Goal: Information Seeking & Learning: Find specific fact

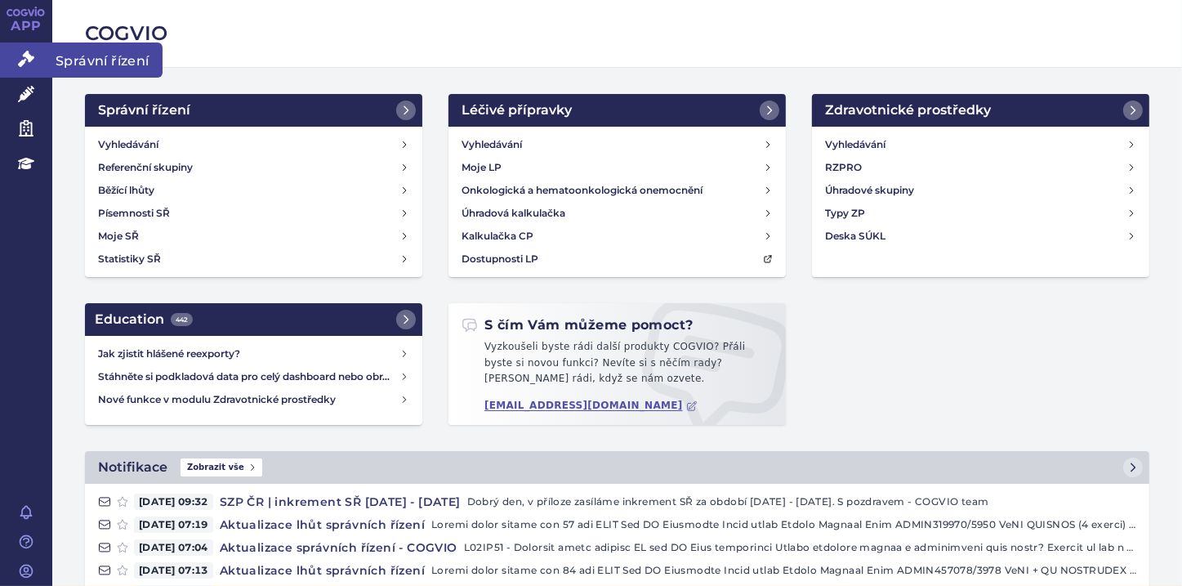
click at [35, 59] on link "Správní řízení" at bounding box center [26, 59] width 52 height 34
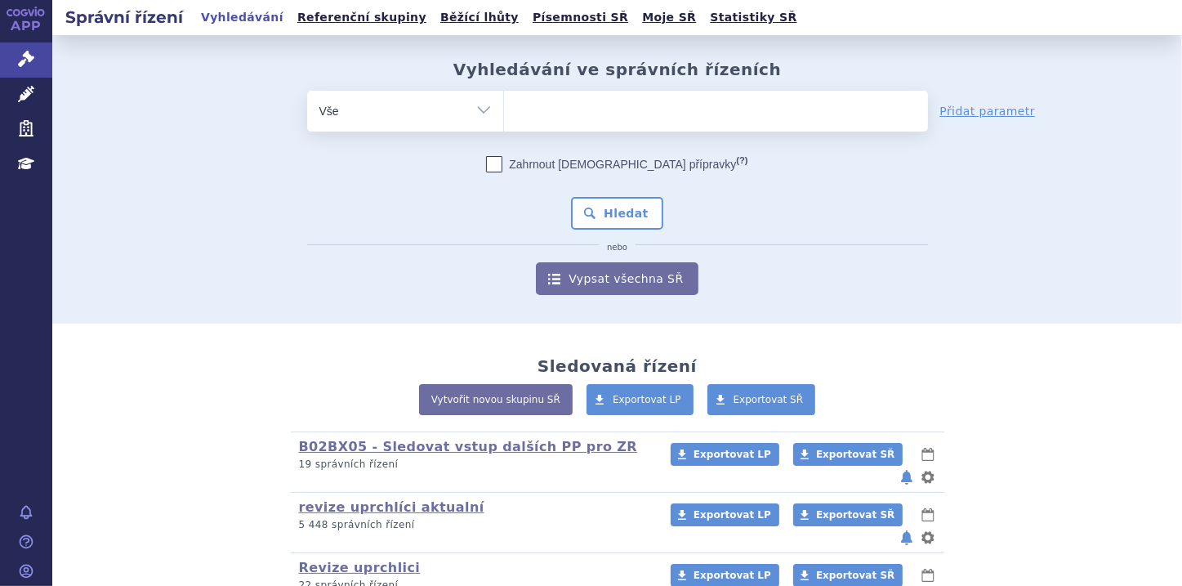
click at [545, 104] on ul at bounding box center [716, 108] width 424 height 34
click at [504, 104] on select at bounding box center [503, 110] width 1 height 41
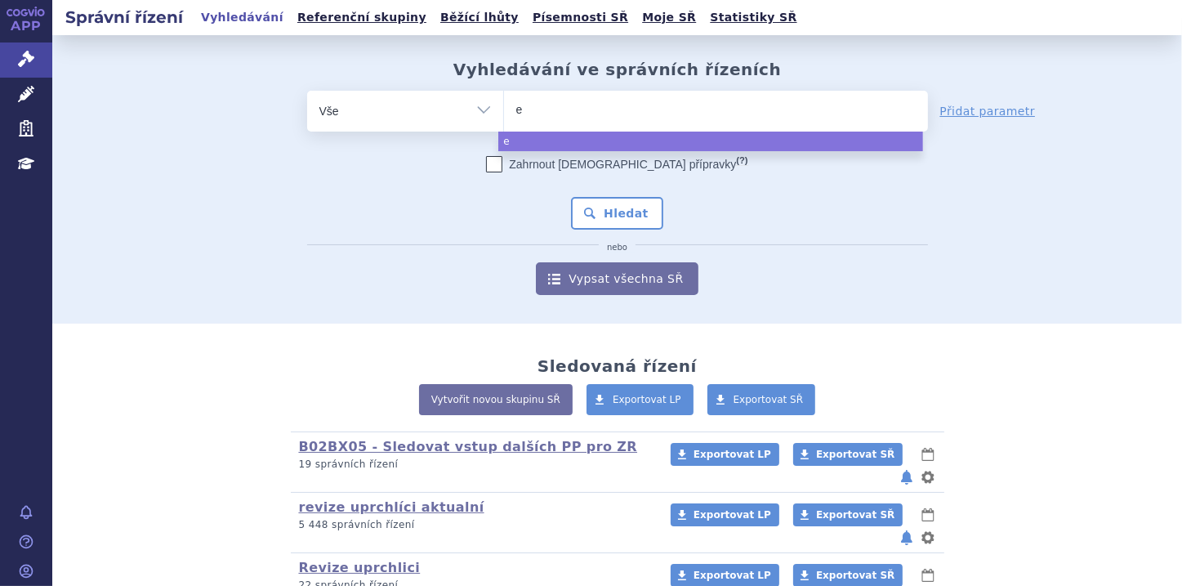
type input "ex"
type input "exl"
type input "exle"
type input "exlea"
type input "exl"
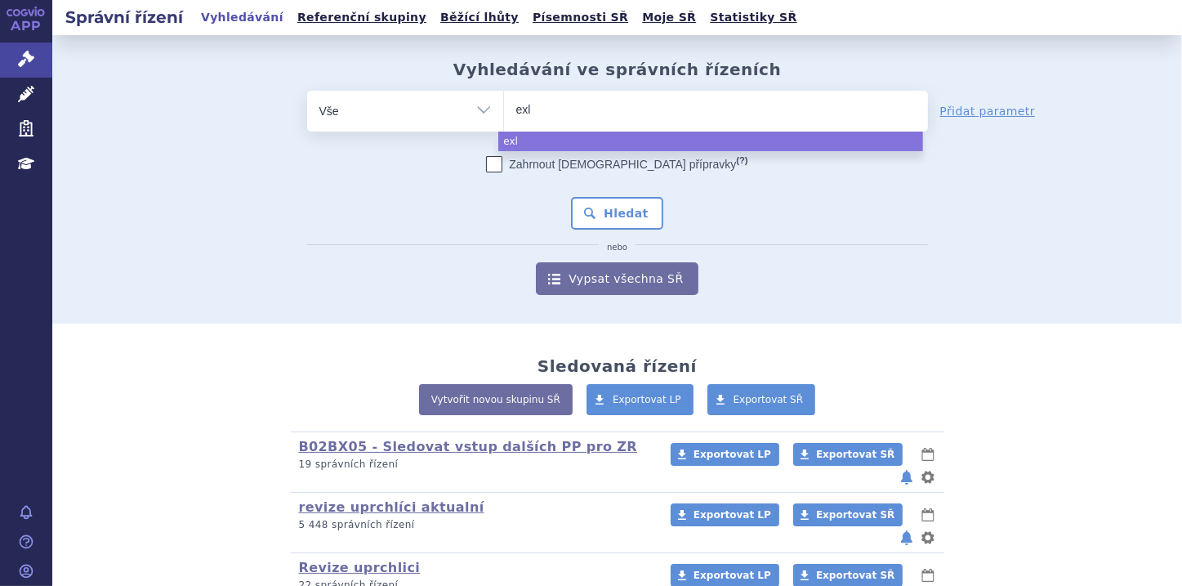
type input "ex"
type input "e"
type input "ey"
type input "eyle"
type input "eylea"
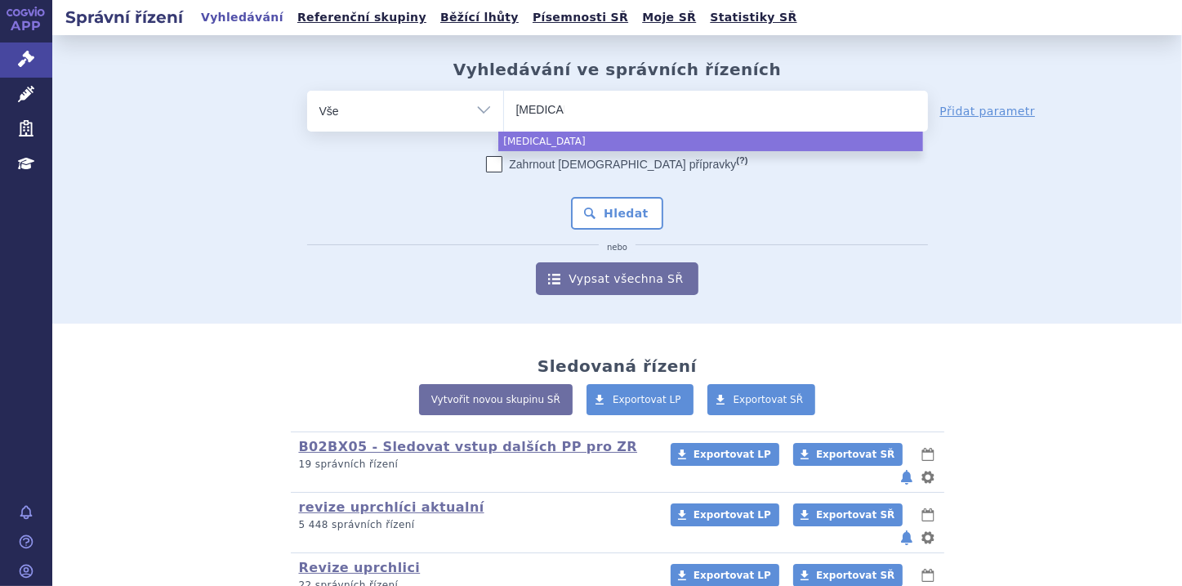
select select "eylea"
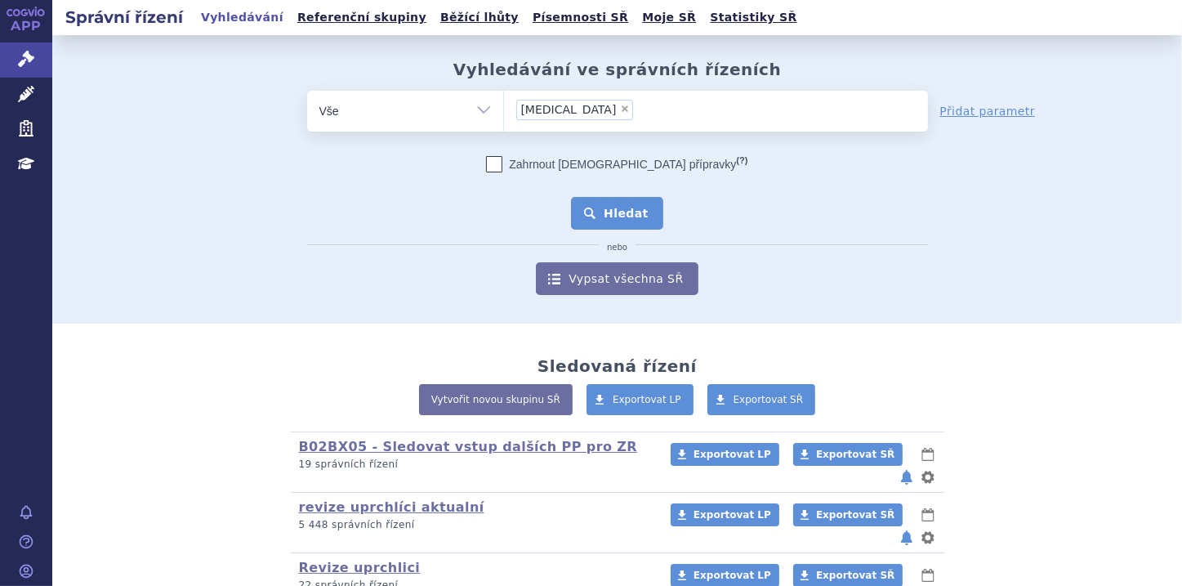
click at [609, 220] on button "Hledat" at bounding box center [617, 213] width 92 height 33
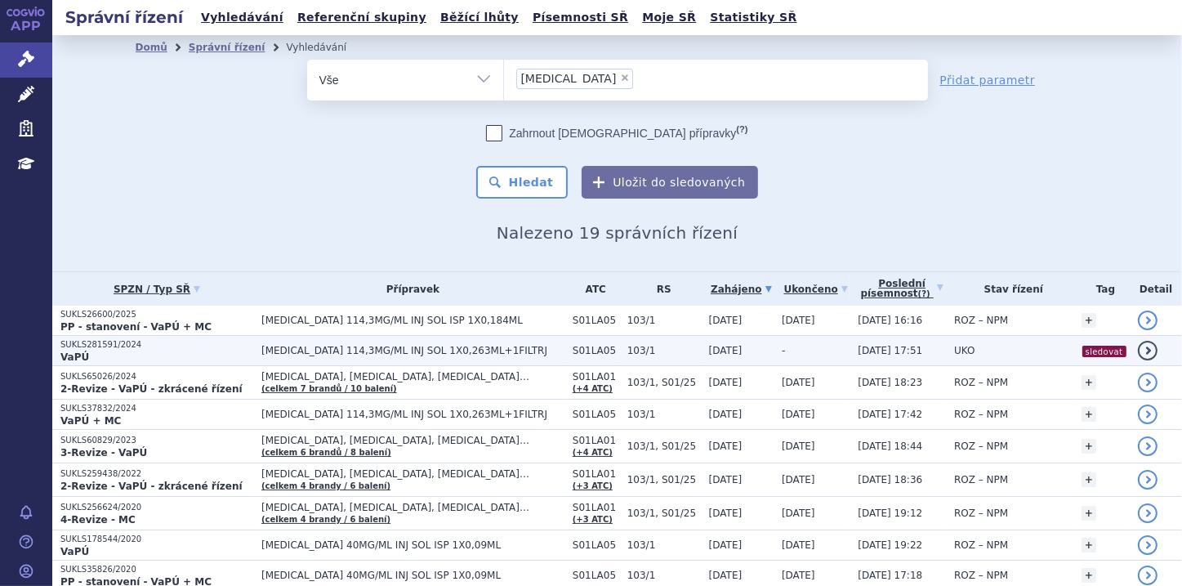
click at [253, 346] on td "EYLEA 114,3MG/ML INJ SOL 1X0,263ML+1FILTRJ" at bounding box center [408, 351] width 311 height 30
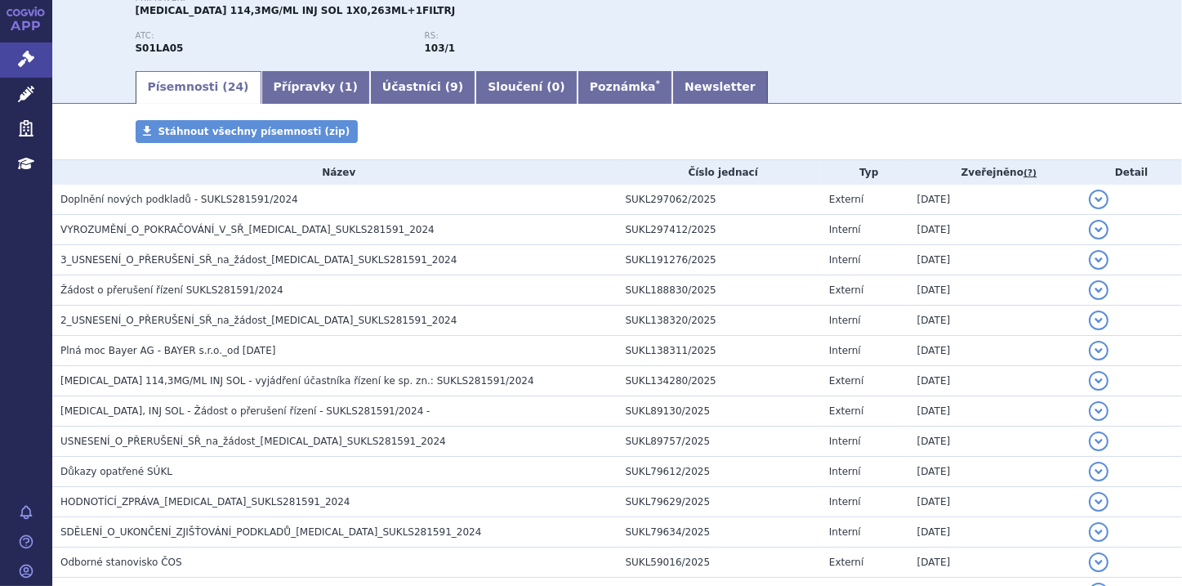
scroll to position [196, 0]
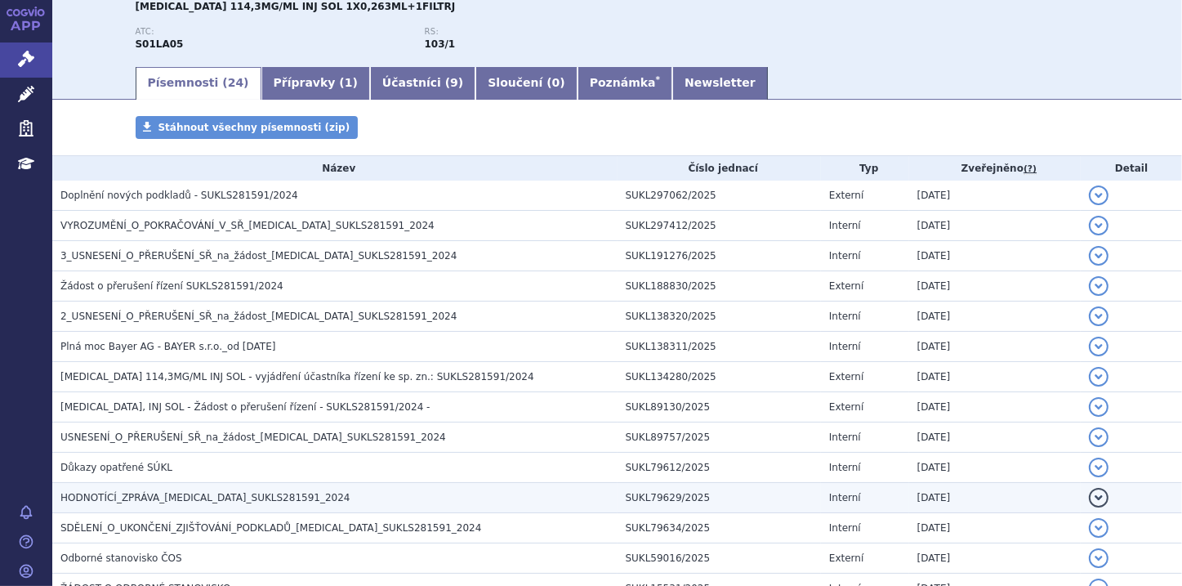
click at [453, 495] on h3 "HODNOTÍCÍ_ZPRÁVA_EYLEA_SUKLS281591_2024" at bounding box center [338, 497] width 557 height 16
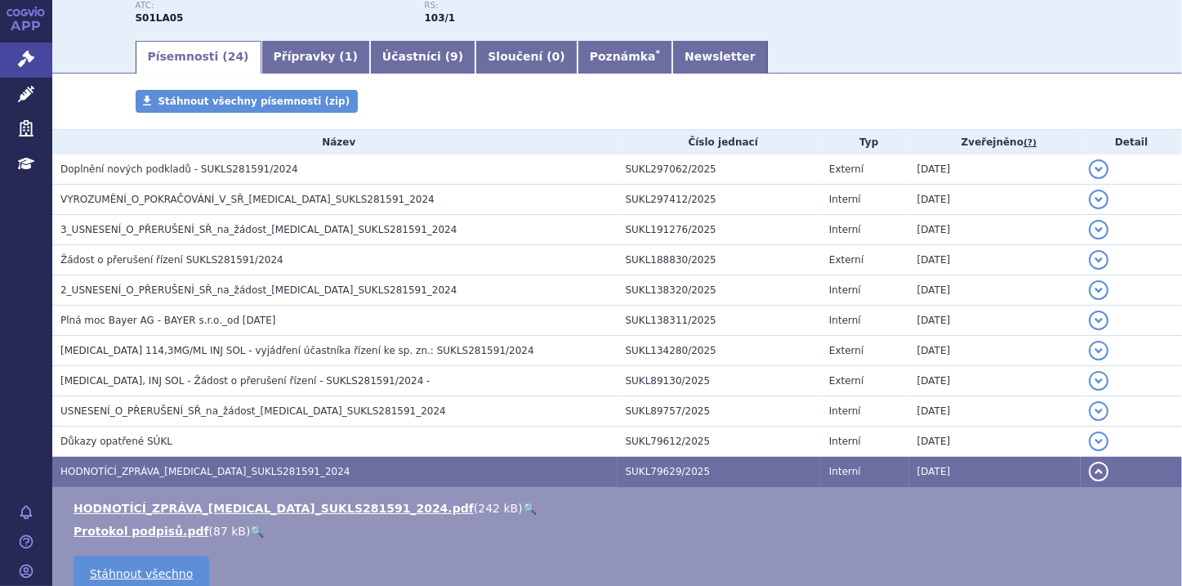
scroll to position [230, 0]
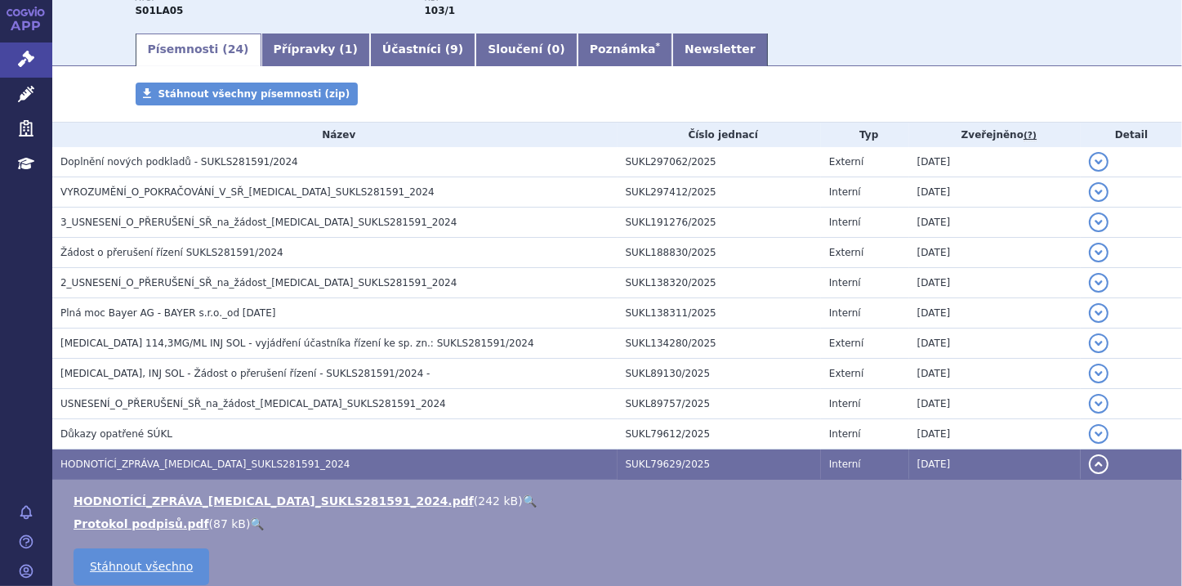
click at [523, 499] on link "🔍" at bounding box center [530, 500] width 14 height 13
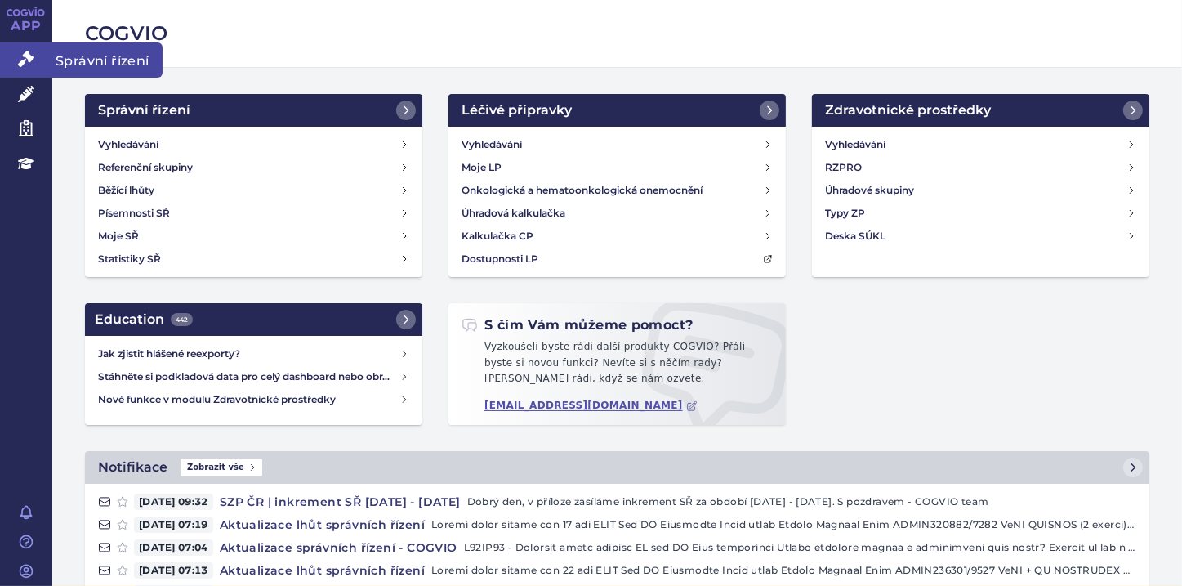
click at [32, 63] on icon at bounding box center [26, 59] width 16 height 16
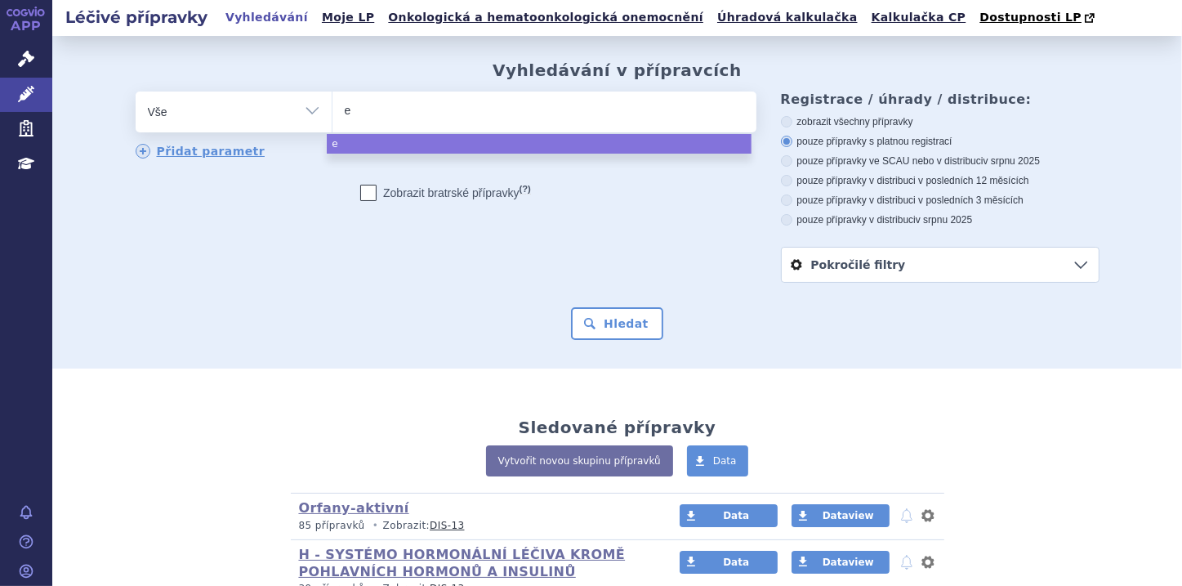
type input "ey"
type input "eyl"
type input "eyle"
type input "eylea"
select select "eylea"
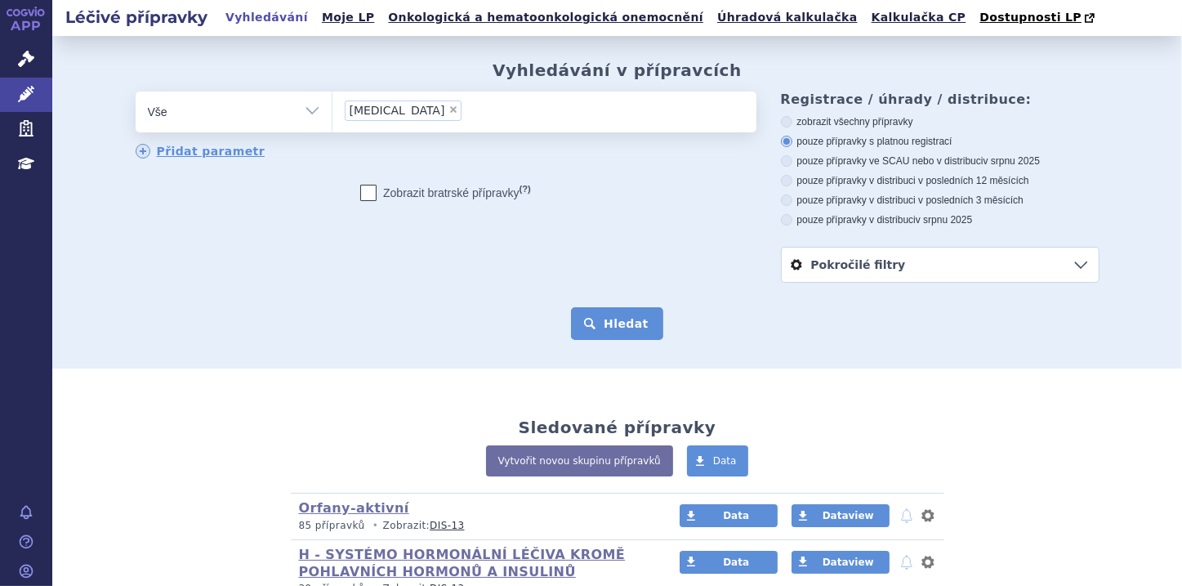
click at [626, 333] on button "Hledat" at bounding box center [617, 323] width 92 height 33
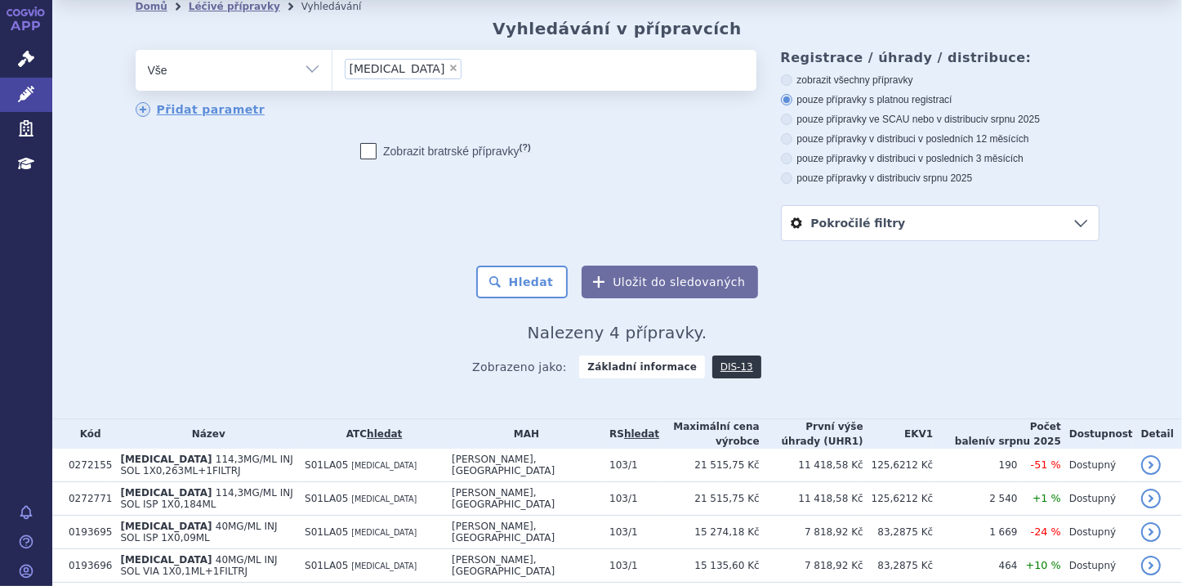
scroll to position [98, 0]
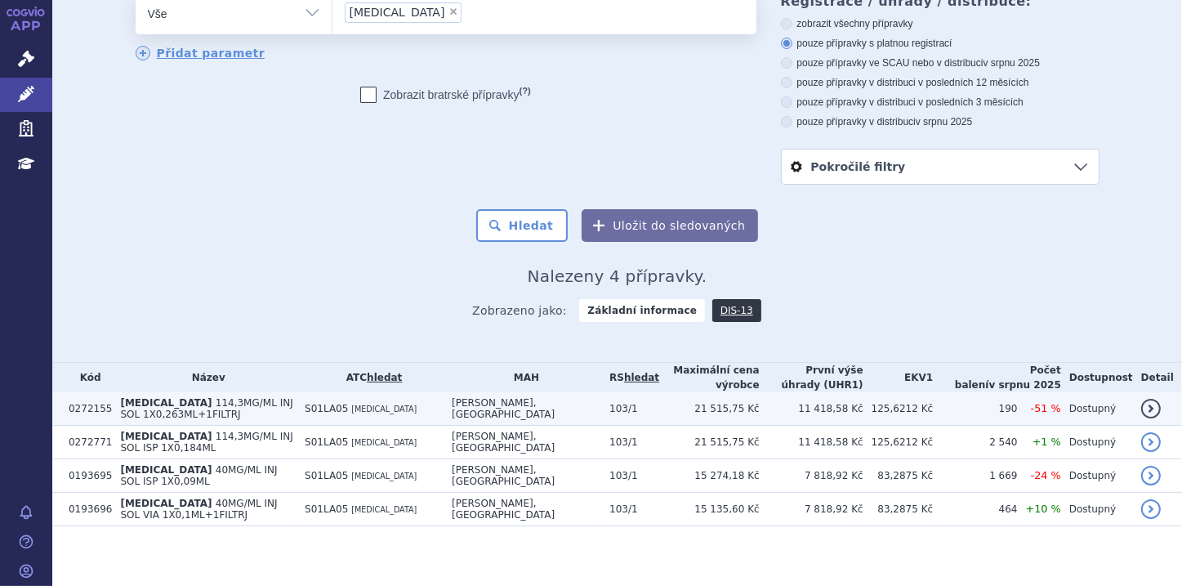
click at [164, 410] on span "114,3MG/ML INJ SOL 1X0,263ML+1FILTRJ" at bounding box center [206, 408] width 172 height 23
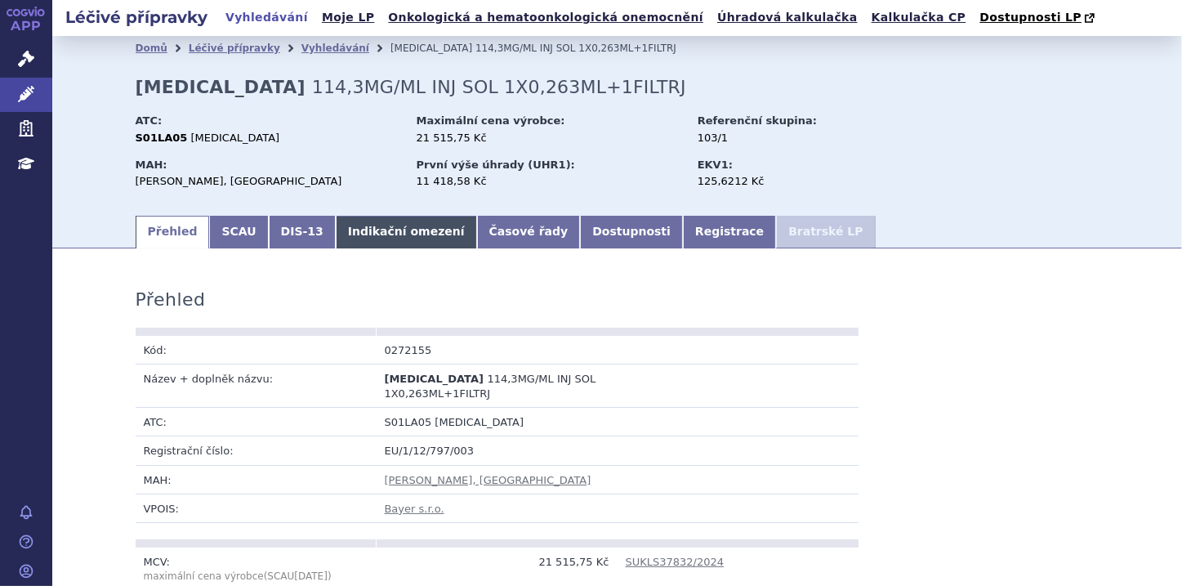
click at [336, 235] on link "Indikační omezení" at bounding box center [406, 232] width 141 height 33
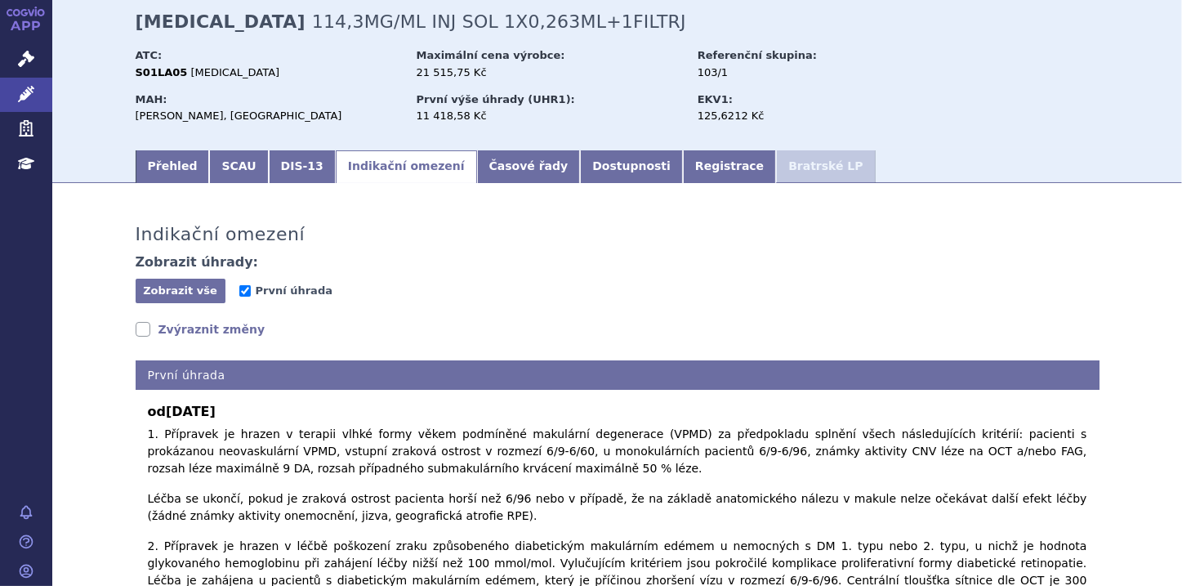
scroll to position [18, 0]
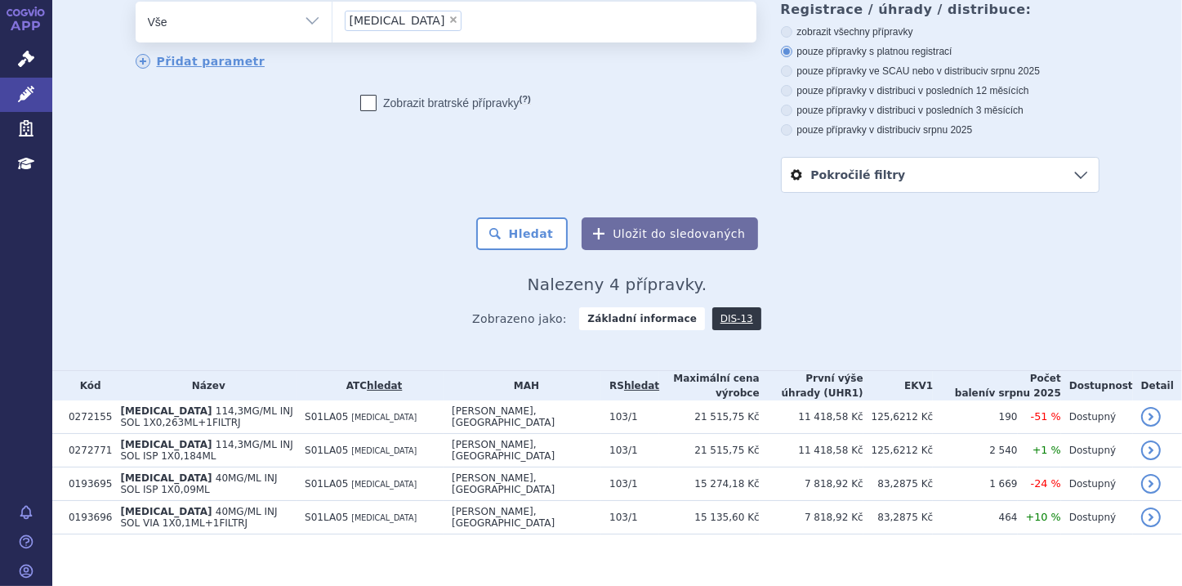
scroll to position [98, 0]
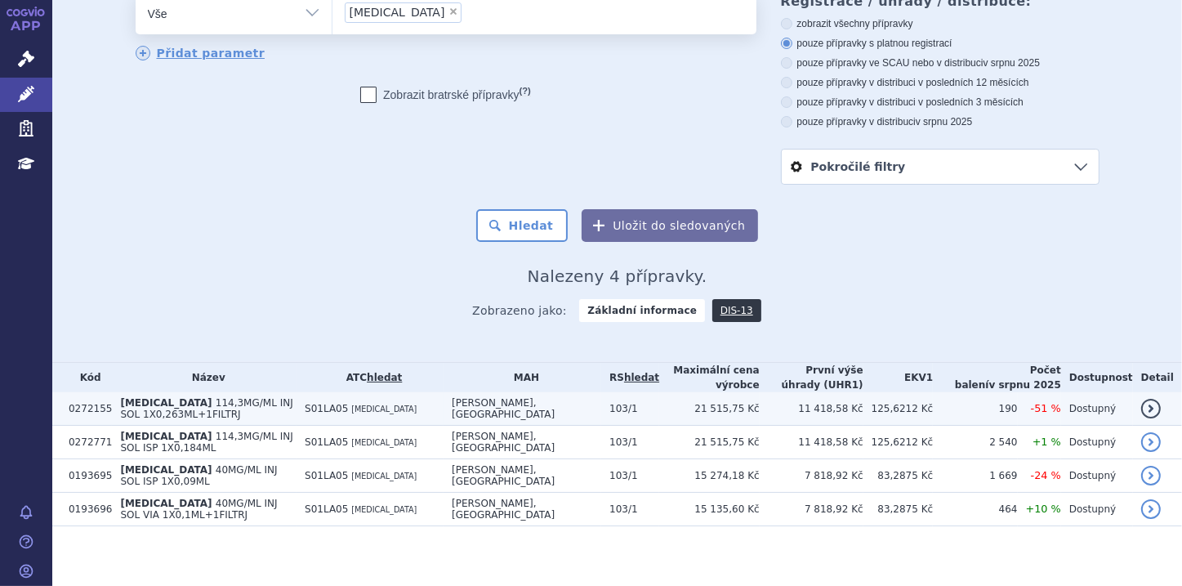
click at [100, 409] on td "0272155" at bounding box center [85, 409] width 51 height 34
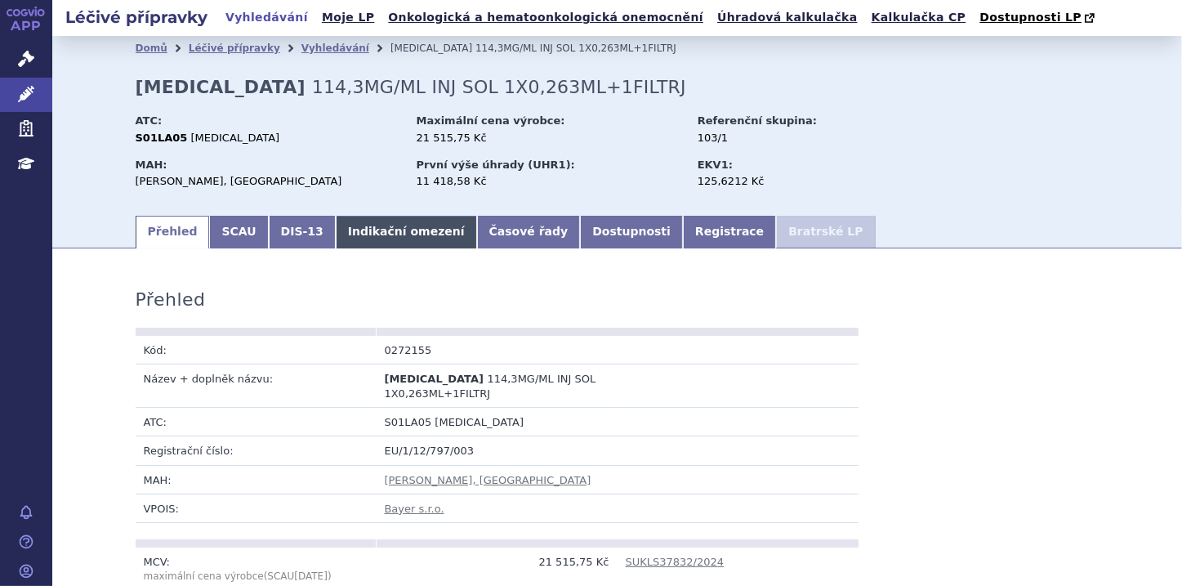
click at [404, 232] on link "Indikační omezení" at bounding box center [406, 232] width 141 height 33
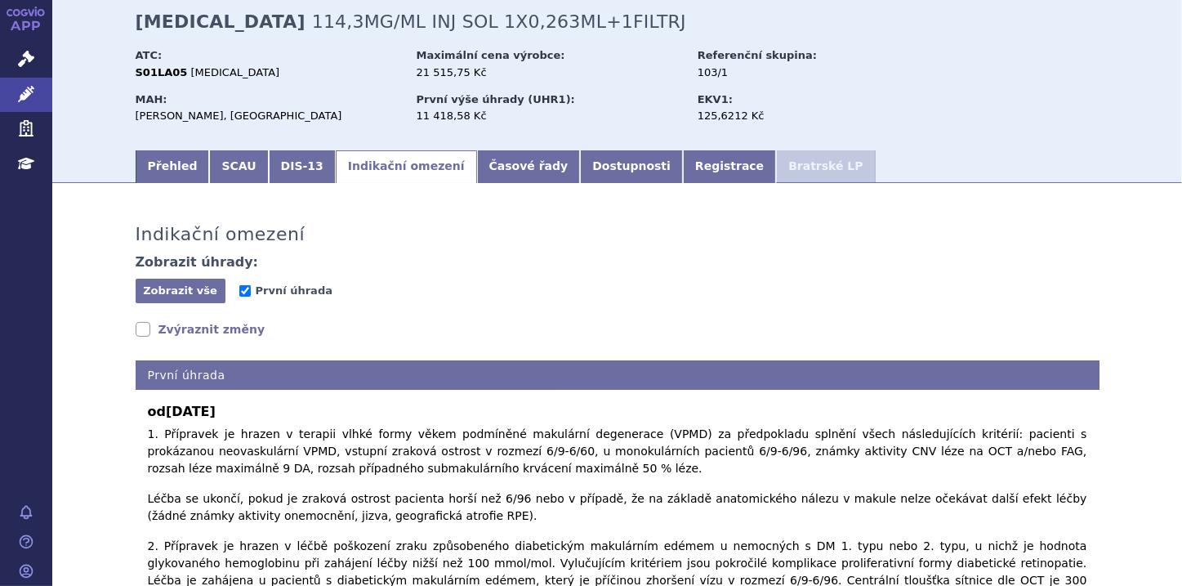
scroll to position [131, 0]
